Goal: Transaction & Acquisition: Book appointment/travel/reservation

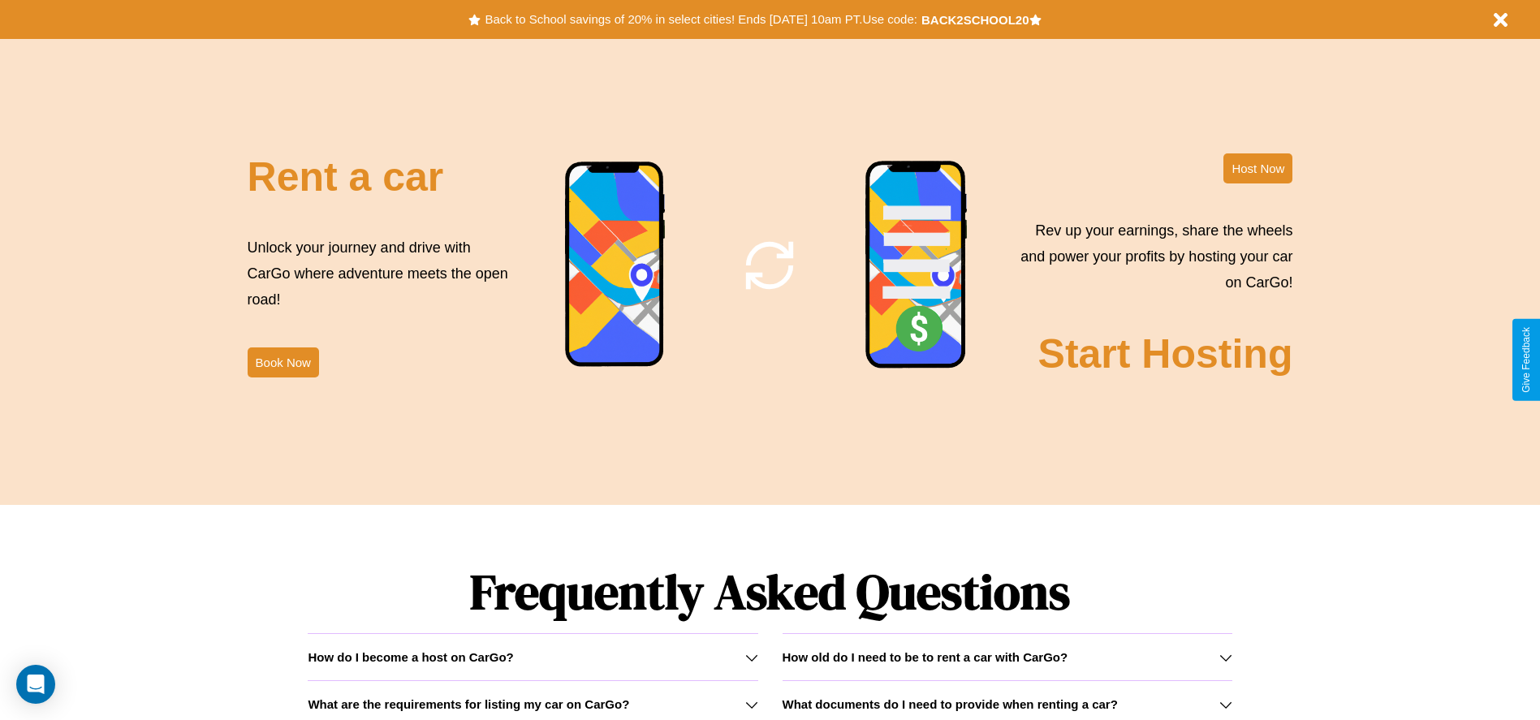
scroll to position [1964, 0]
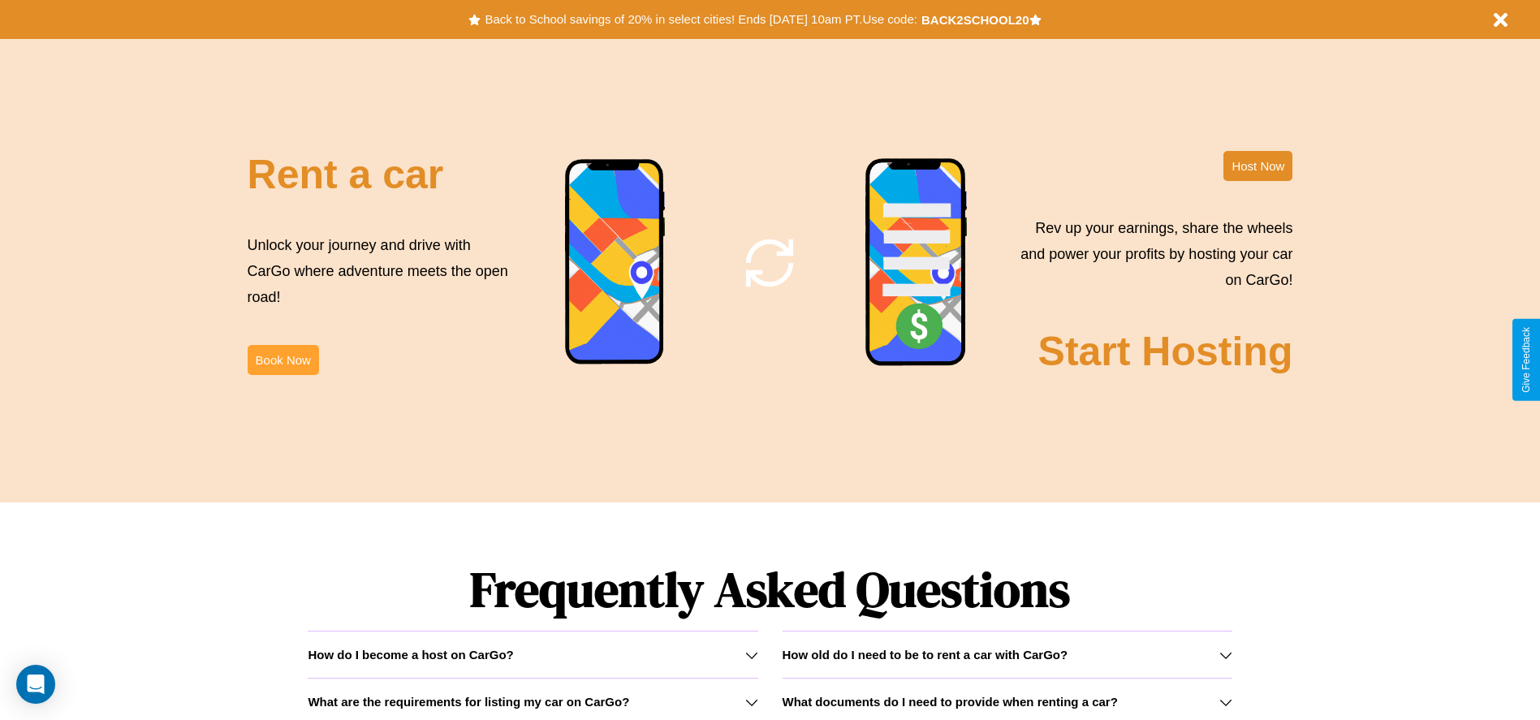
click at [283, 360] on button "Book Now" at bounding box center [283, 360] width 71 height 30
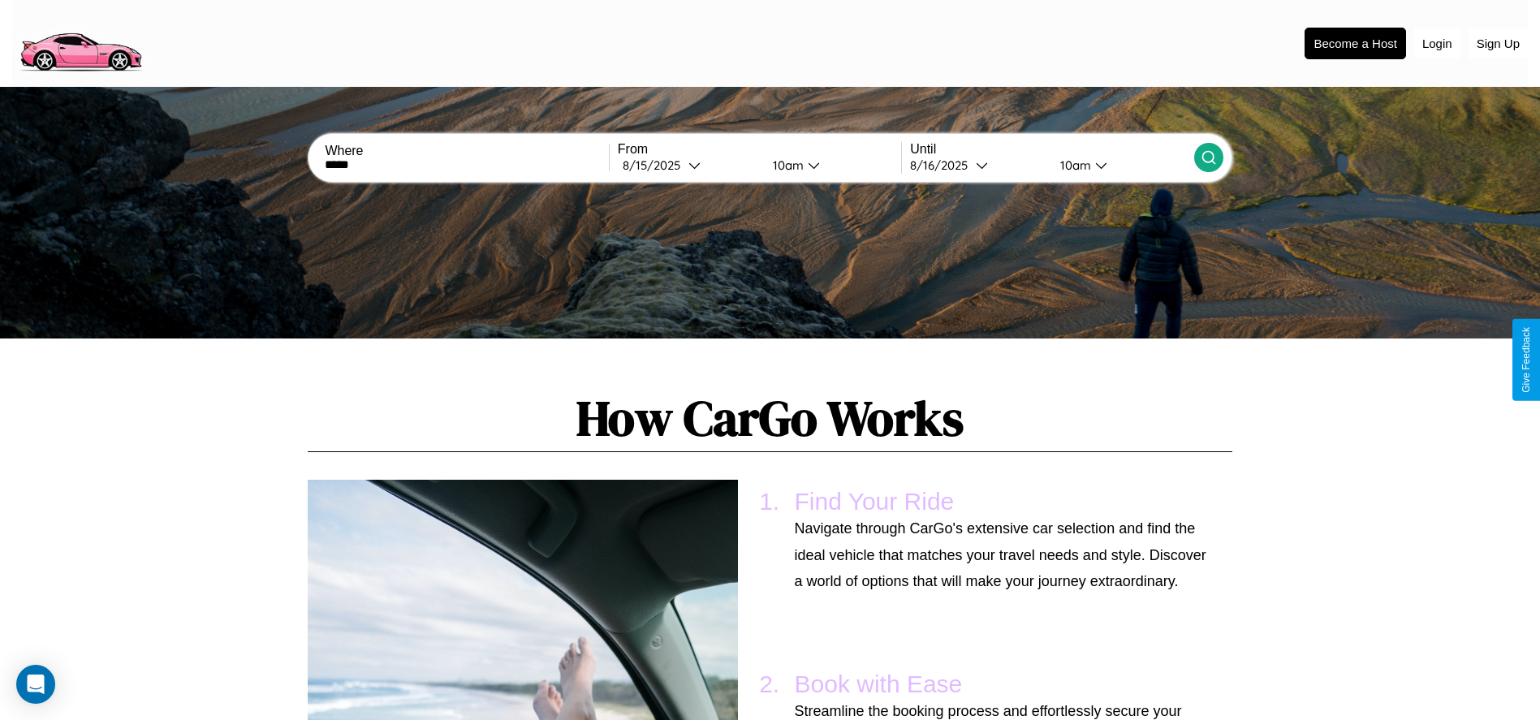
scroll to position [872, 0]
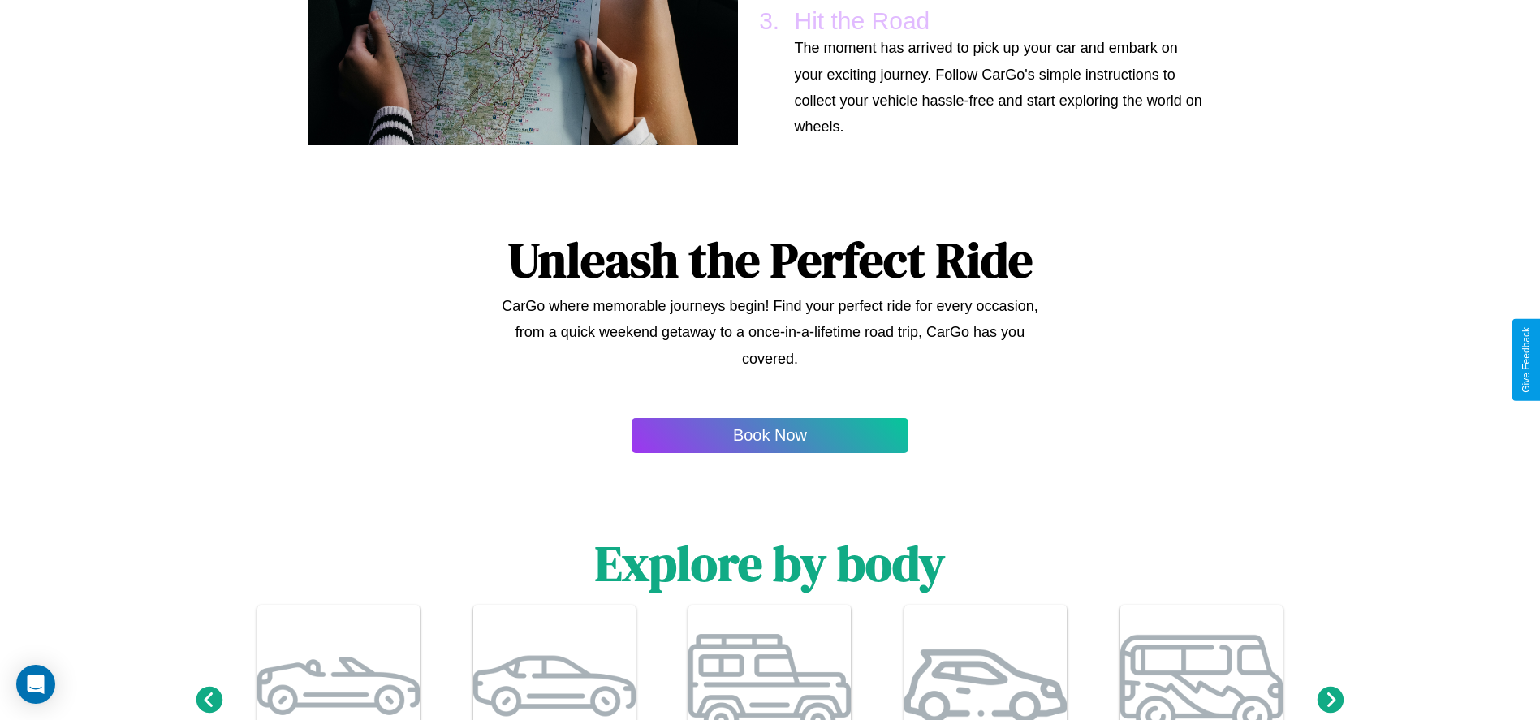
type input "*****"
click at [209, 701] on icon at bounding box center [209, 699] width 27 height 27
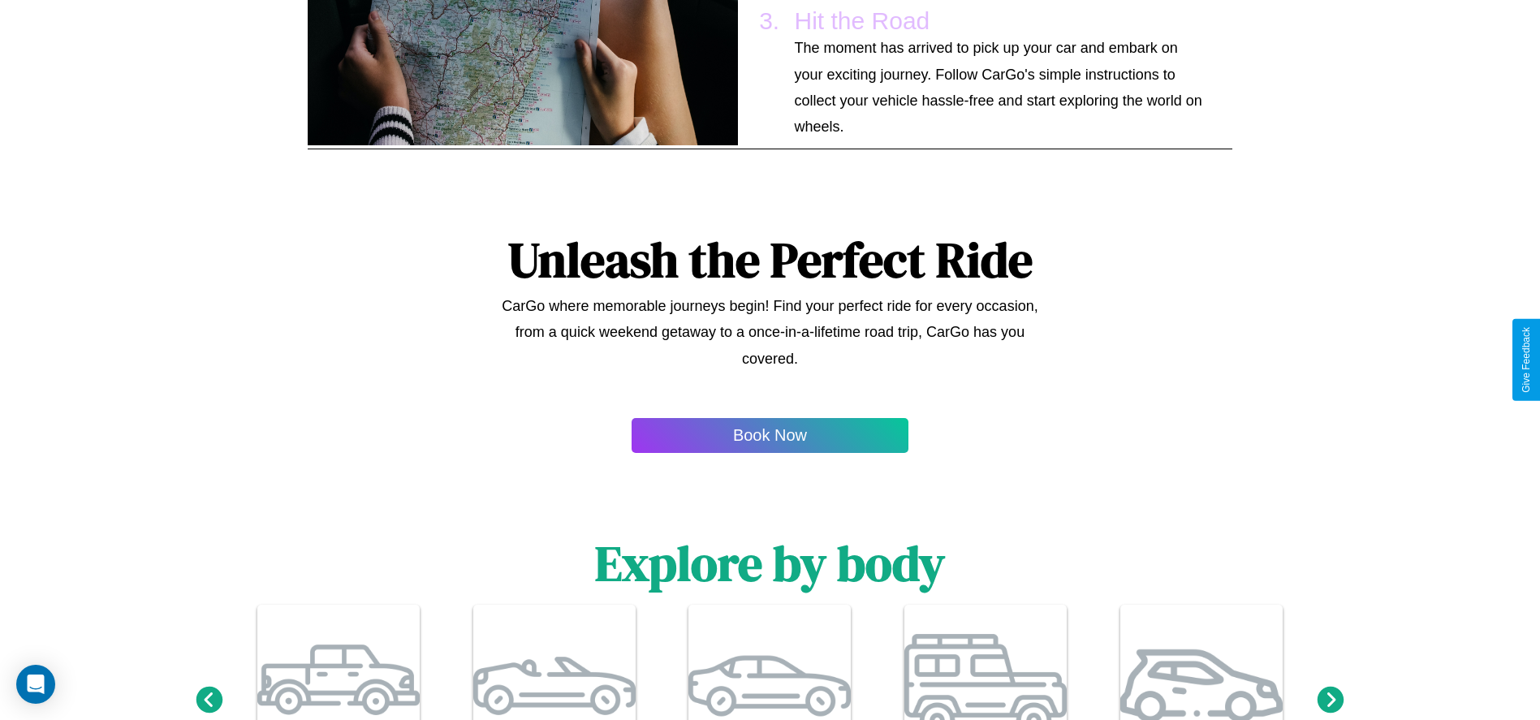
click at [1331, 701] on icon at bounding box center [1331, 699] width 27 height 27
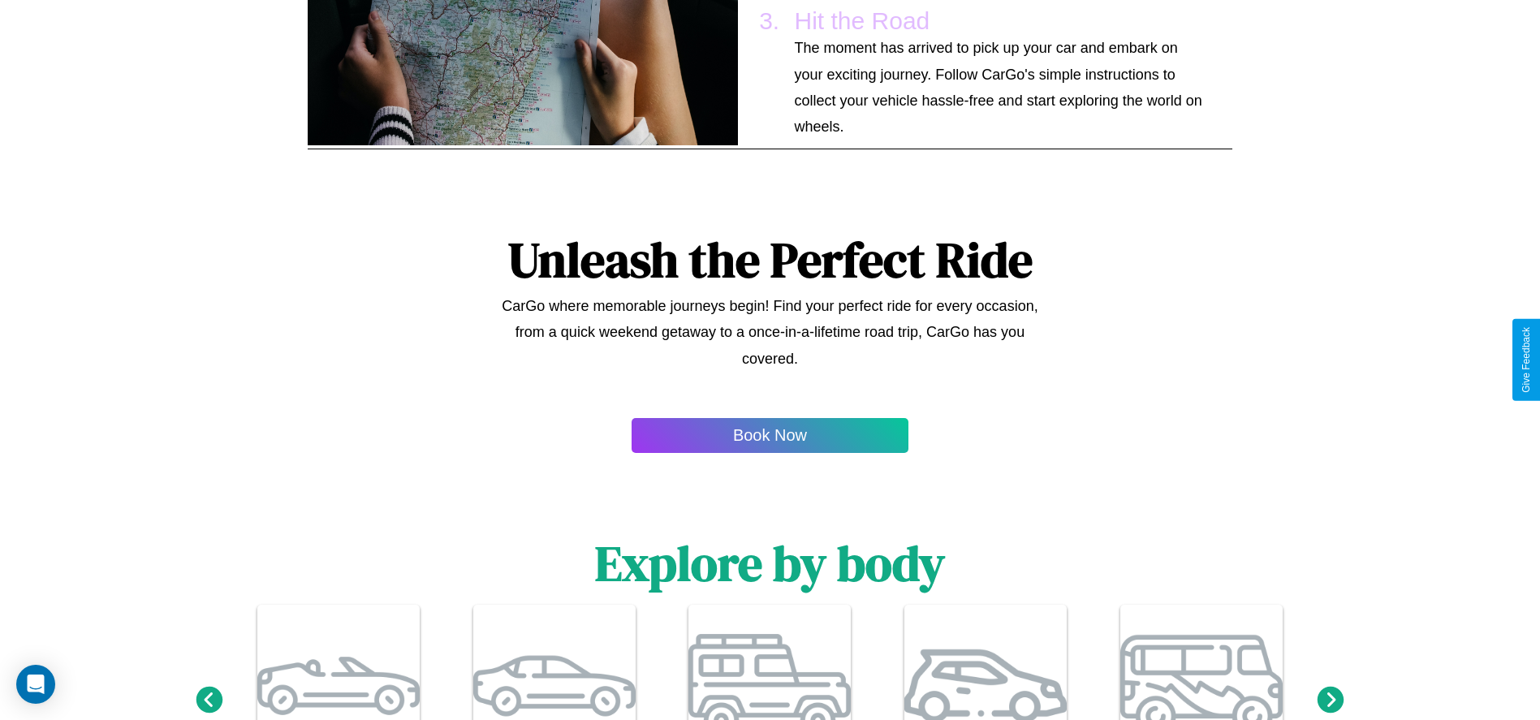
scroll to position [0, 0]
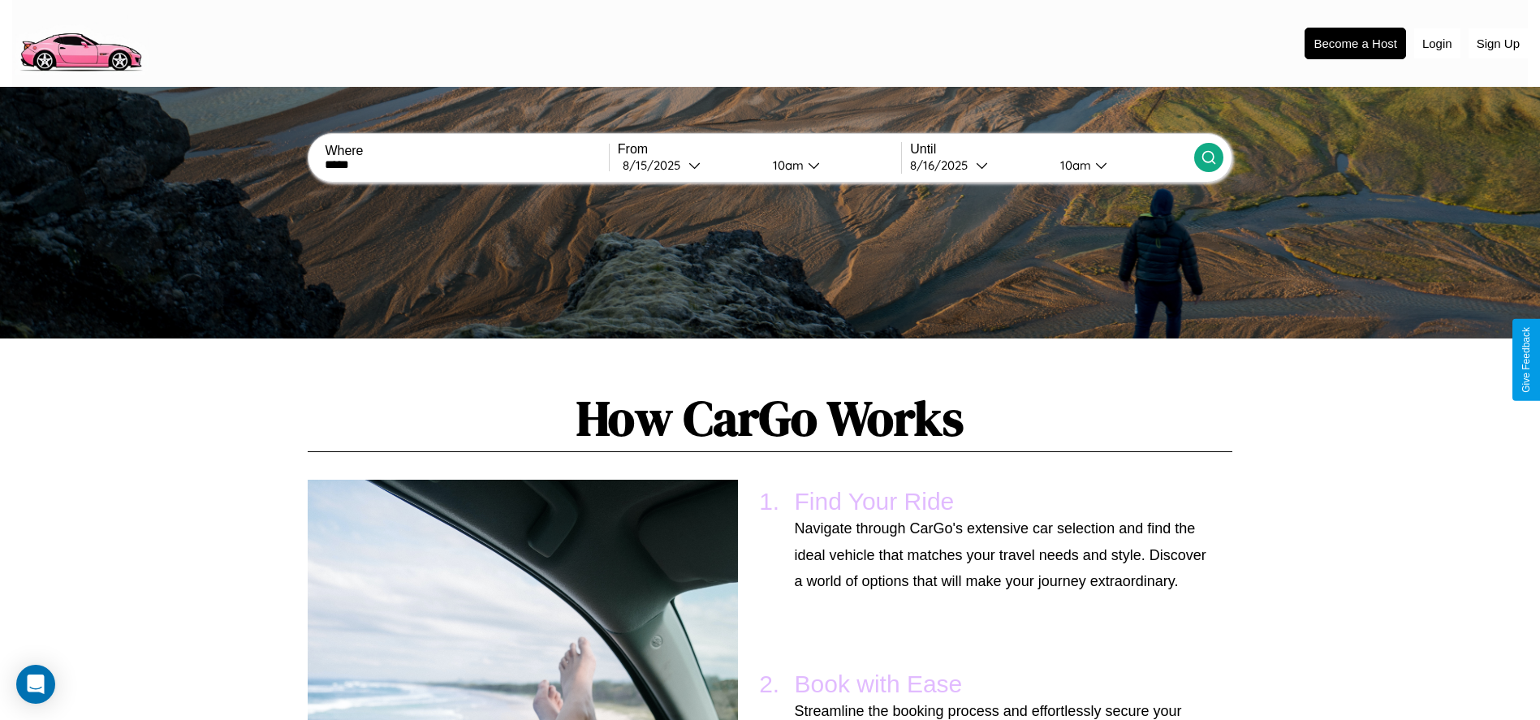
click at [1208, 158] on icon at bounding box center [1209, 157] width 16 height 16
